Goal: Task Accomplishment & Management: Use online tool/utility

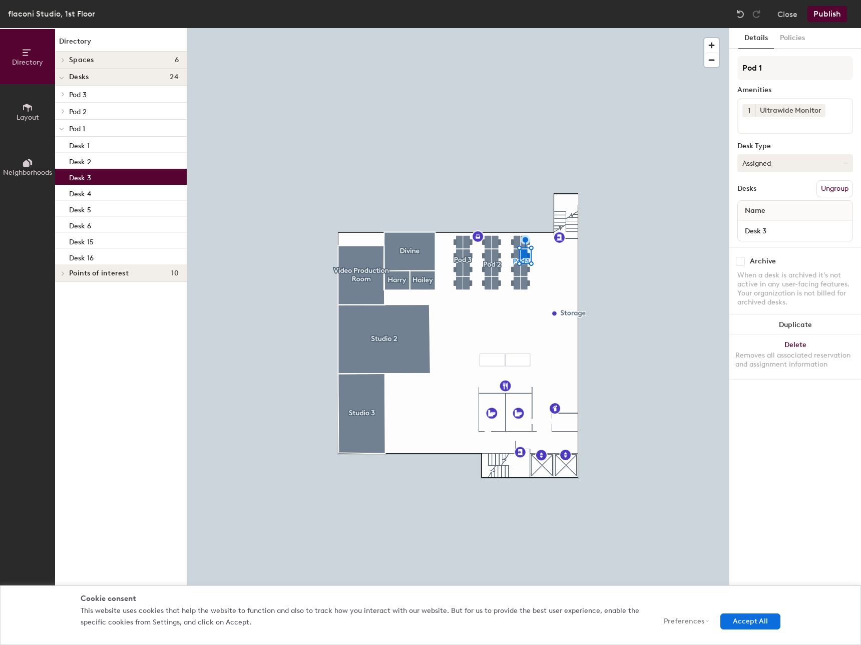
click at [803, 161] on button "Assigned" at bounding box center [796, 163] width 116 height 18
click at [776, 195] on div "Assigned" at bounding box center [788, 194] width 100 height 15
click at [780, 167] on button "Assigned" at bounding box center [796, 163] width 116 height 18
click at [768, 226] on div "Hoteled" at bounding box center [788, 224] width 100 height 15
click at [834, 16] on button "Publish" at bounding box center [828, 14] width 40 height 16
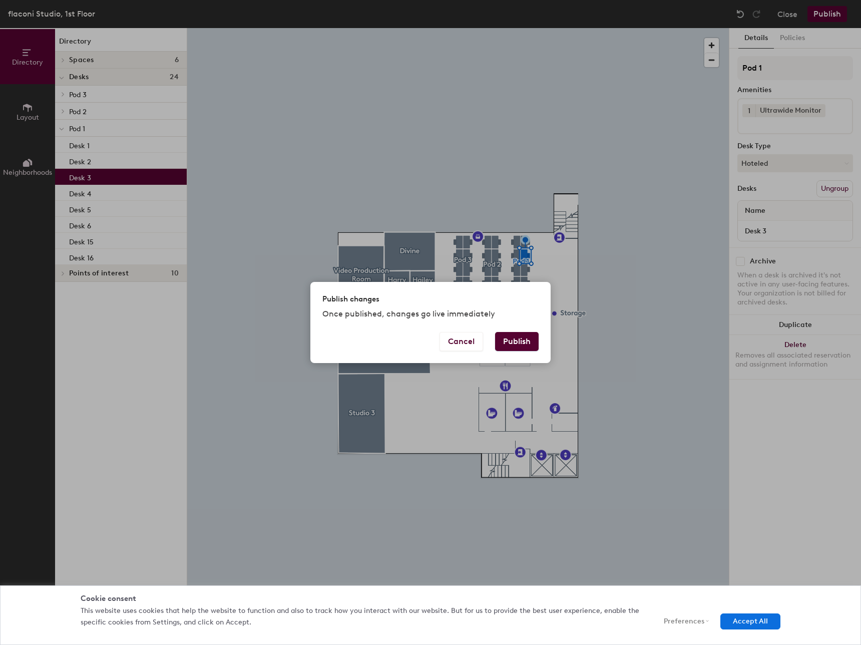
click at [528, 337] on button "Publish" at bounding box center [517, 341] width 44 height 19
